Goal: Task Accomplishment & Management: Manage account settings

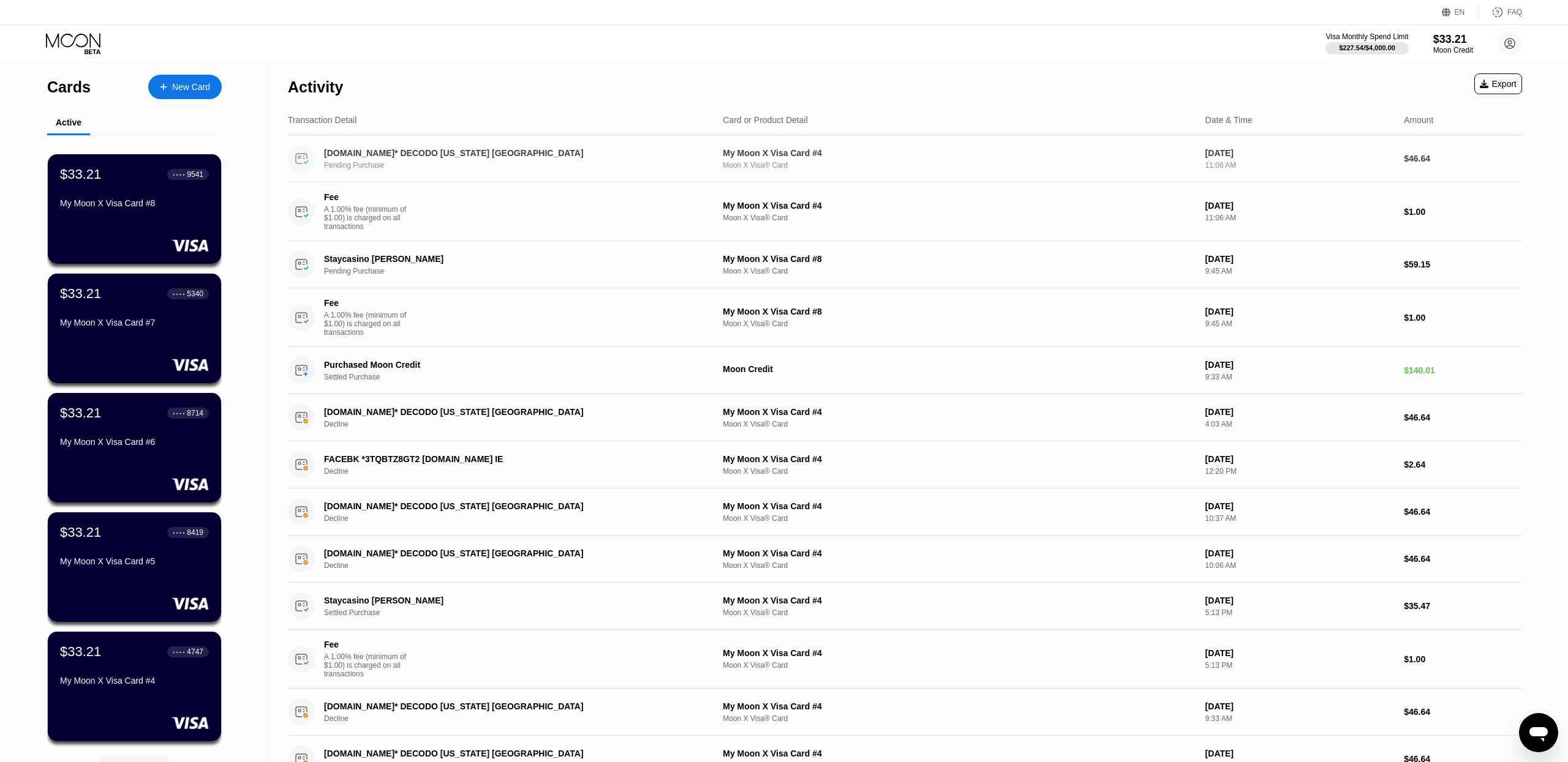
click at [424, 154] on div "[DOMAIN_NAME]* DECODO [US_STATE] [GEOGRAPHIC_DATA]" at bounding box center [502, 153] width 356 height 10
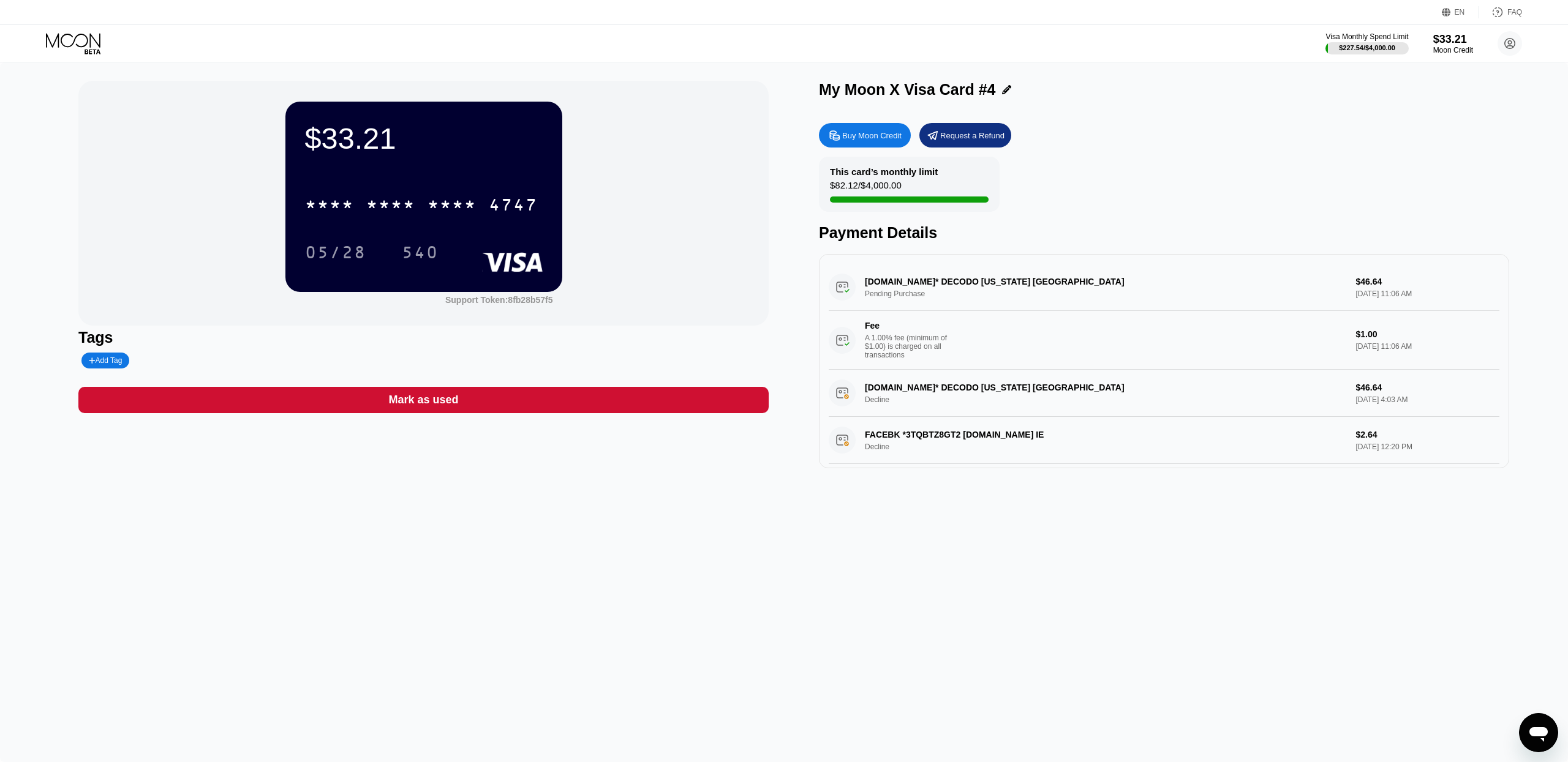
click at [409, 398] on div "Mark as used" at bounding box center [423, 400] width 70 height 14
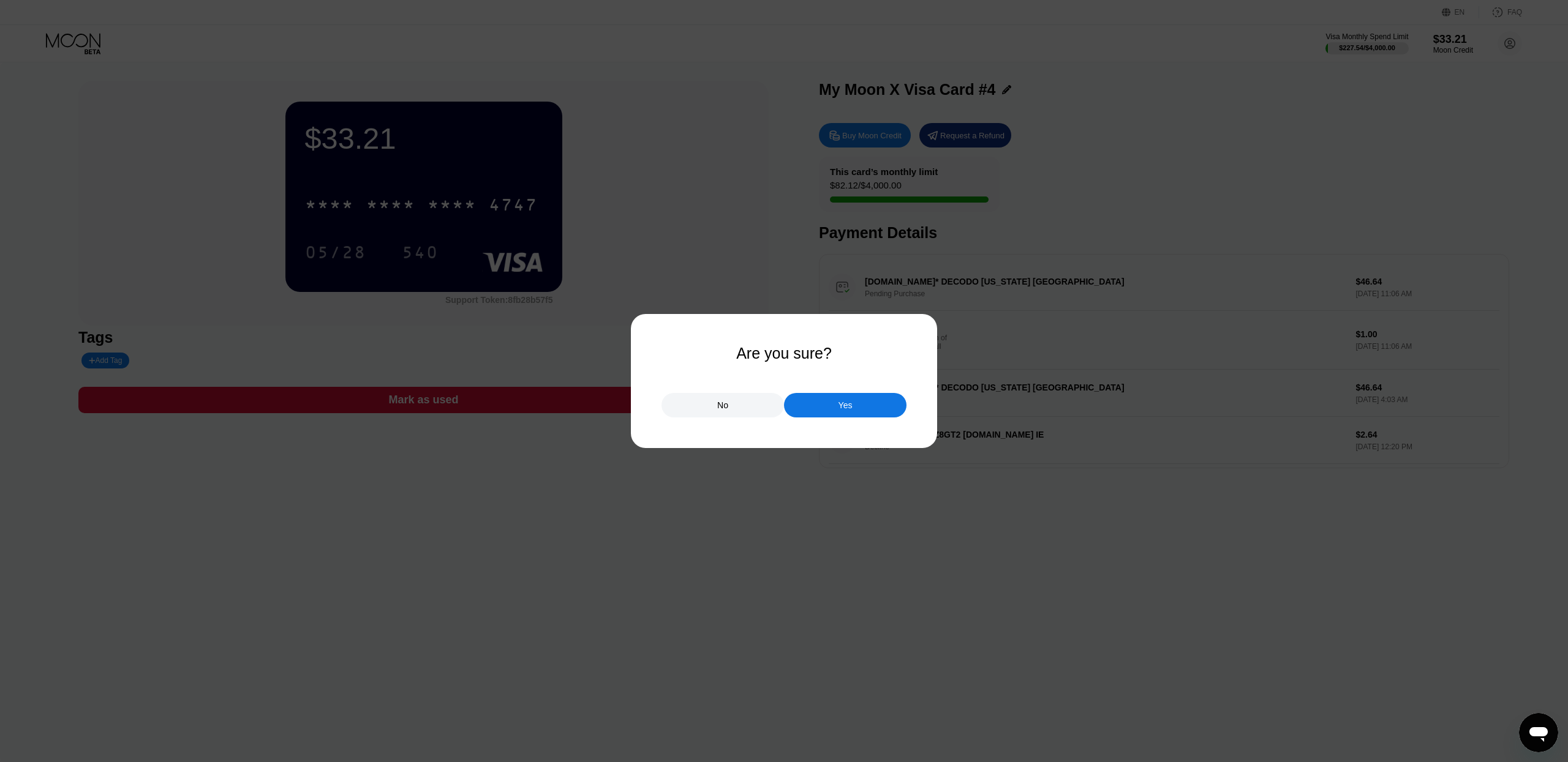
click at [833, 404] on div "Yes" at bounding box center [845, 405] width 123 height 25
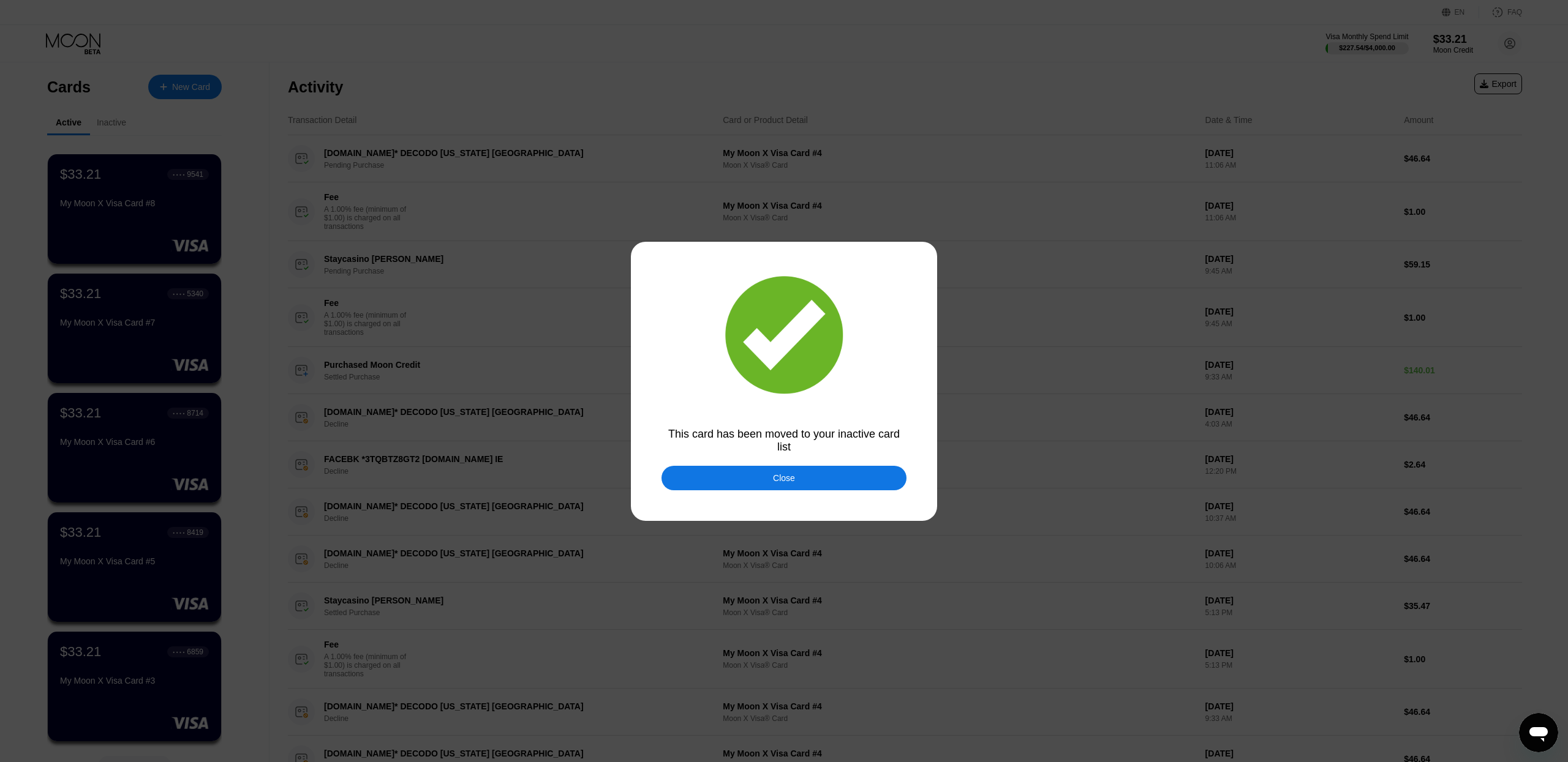
click at [731, 479] on div "Close" at bounding box center [784, 479] width 245 height 25
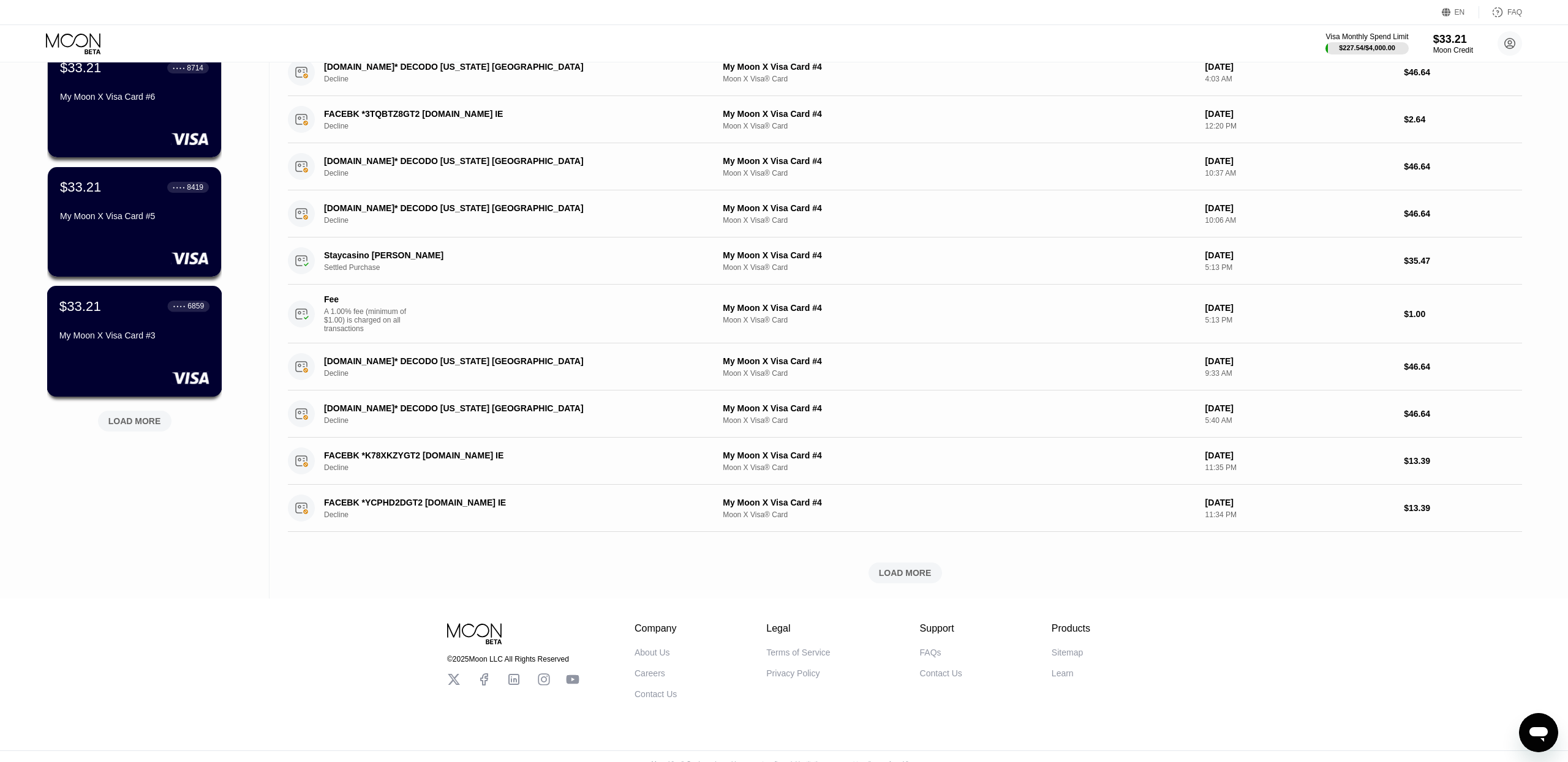
scroll to position [335, 0]
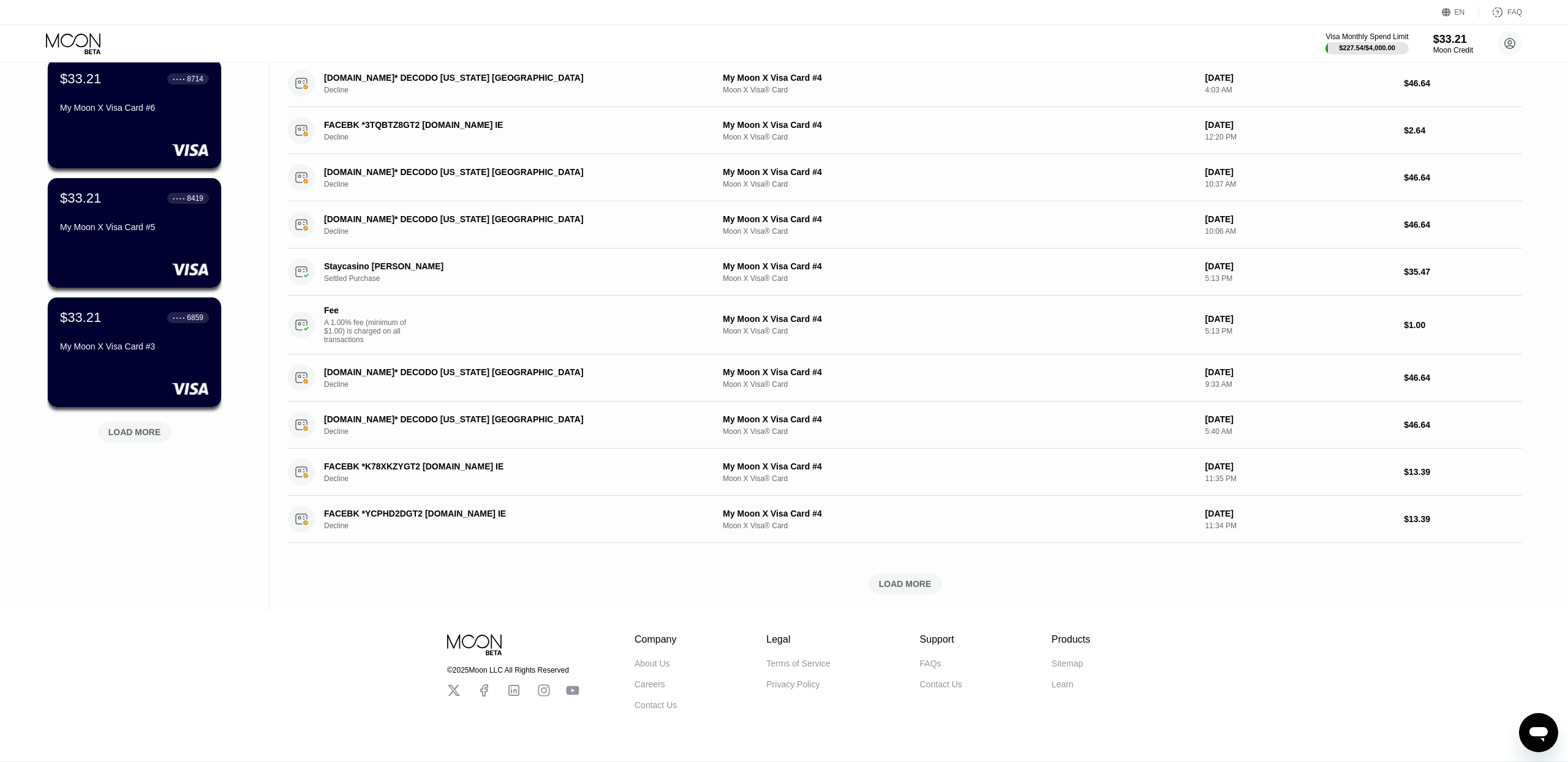
click at [150, 433] on div "LOAD MORE" at bounding box center [135, 432] width 53 height 11
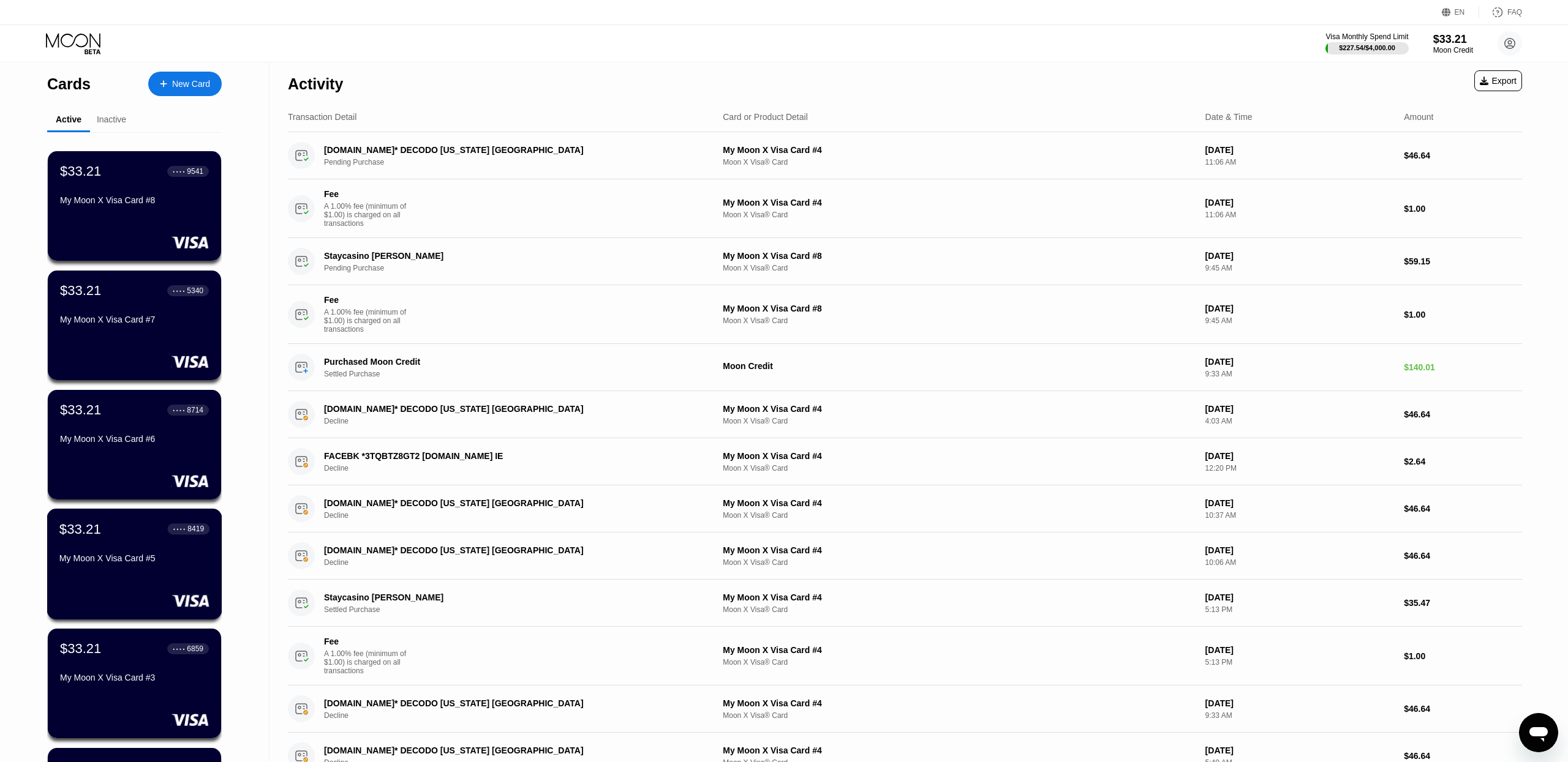
scroll to position [0, 0]
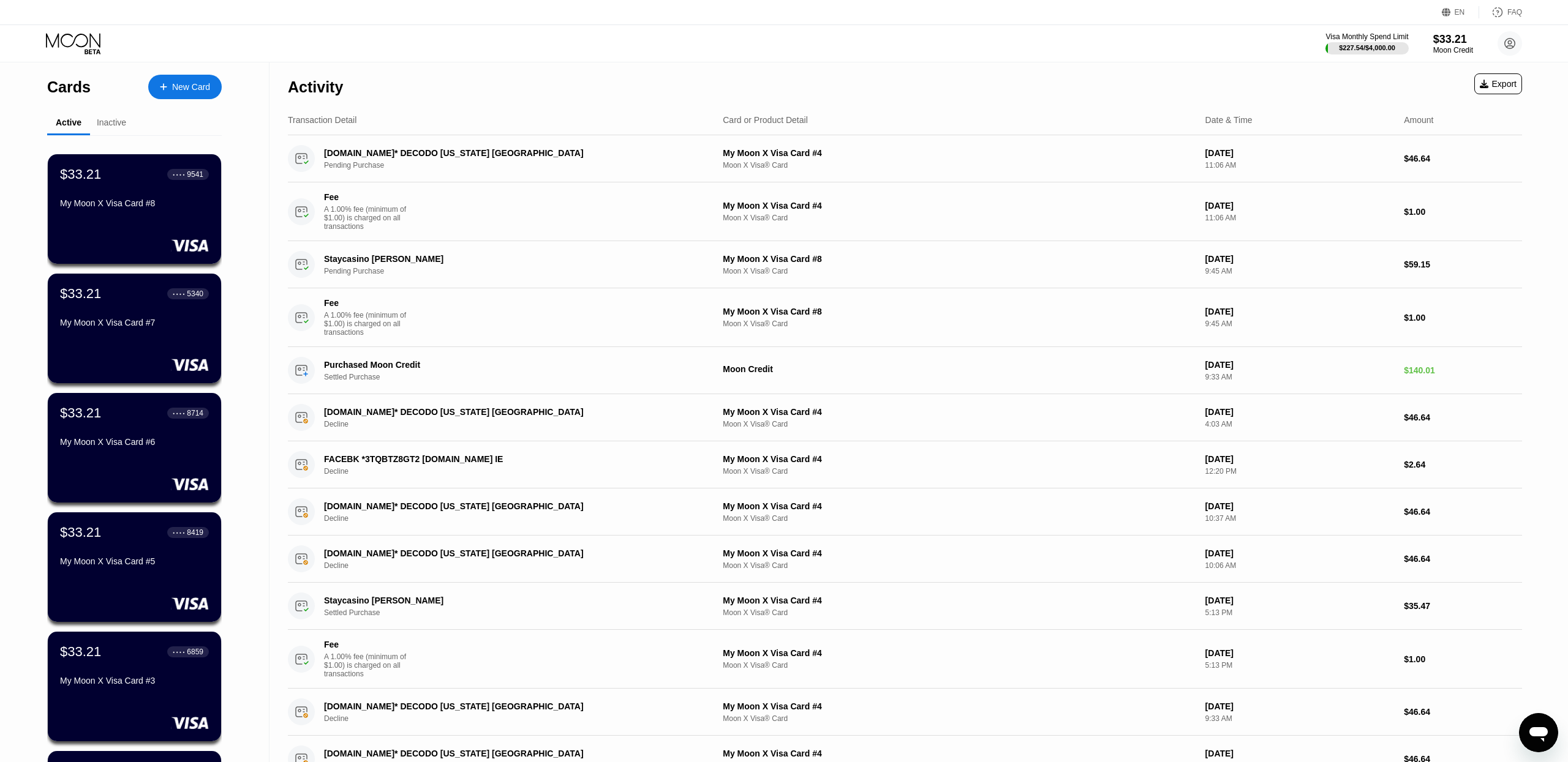
click at [95, 37] on icon at bounding box center [74, 43] width 57 height 21
click at [115, 125] on div "Inactive" at bounding box center [111, 122] width 29 height 10
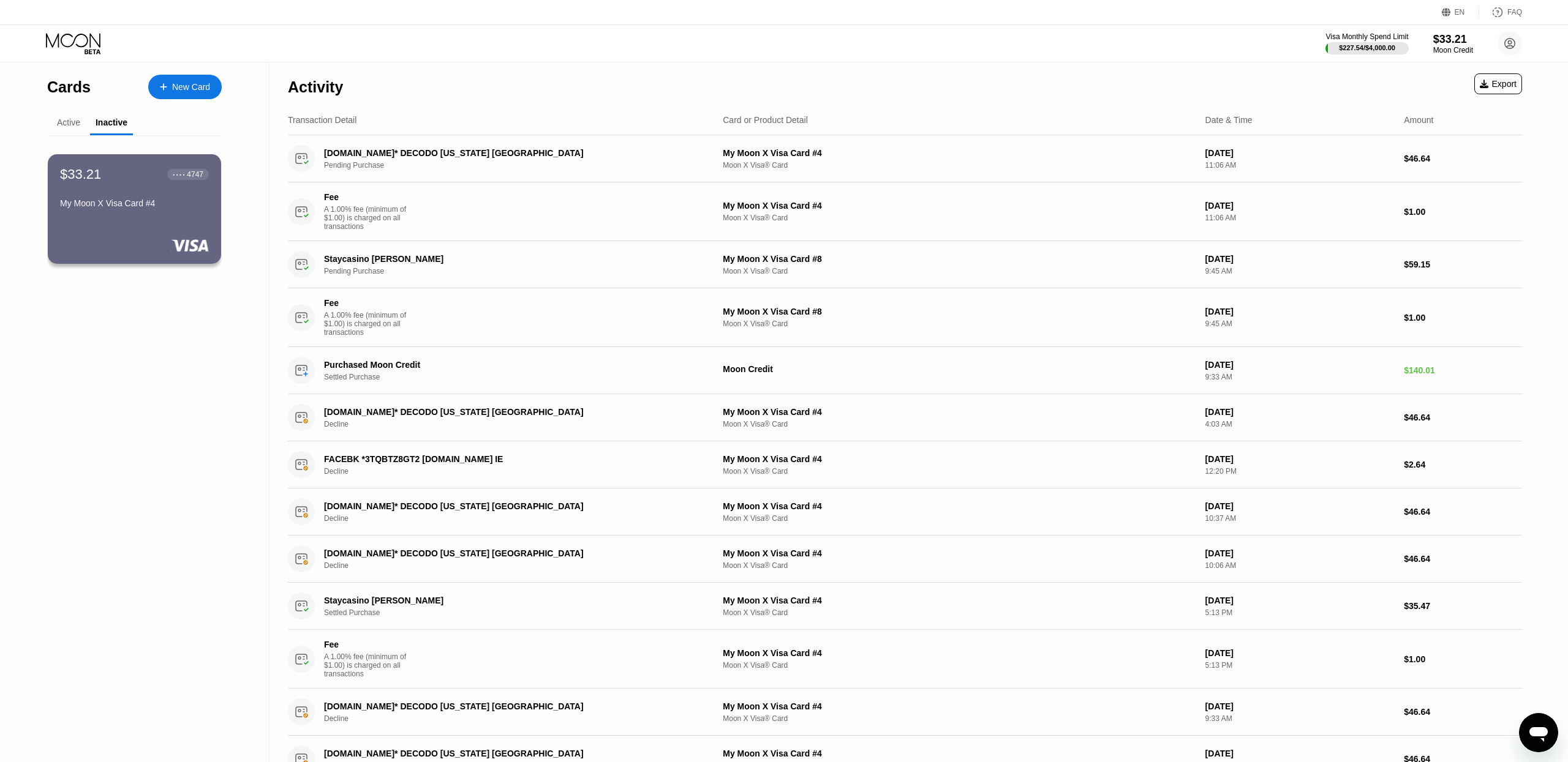
click at [73, 124] on div "Active" at bounding box center [69, 122] width 23 height 10
